Goal: Check status: Check status

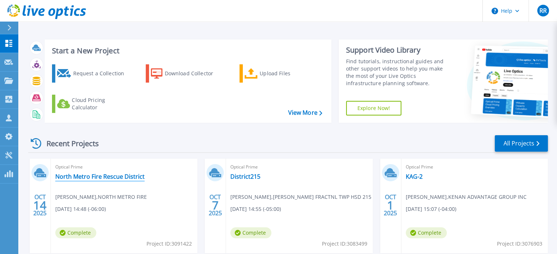
click at [92, 177] on link "North Metro Fire Rescue District" at bounding box center [99, 176] width 89 height 7
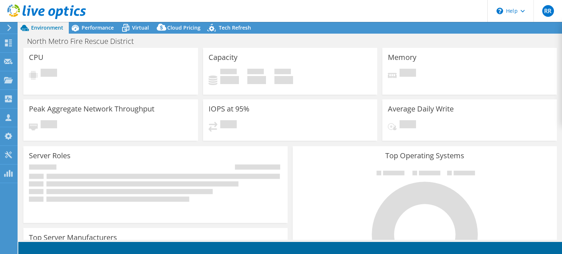
select select "USWest"
select select "USD"
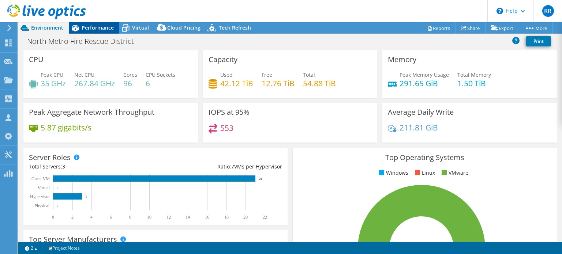
click at [97, 27] on span "Performance" at bounding box center [98, 27] width 32 height 7
